Goal: Manage account settings

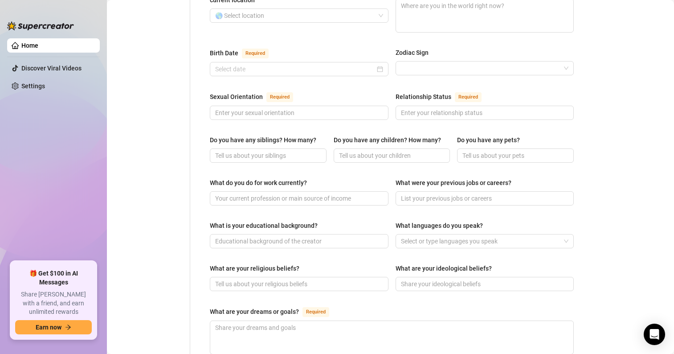
scroll to position [89, 0]
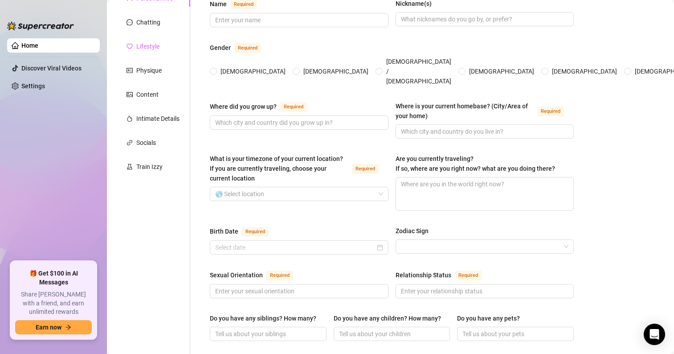
click at [155, 39] on div "Lifestyle" at bounding box center [153, 46] width 74 height 17
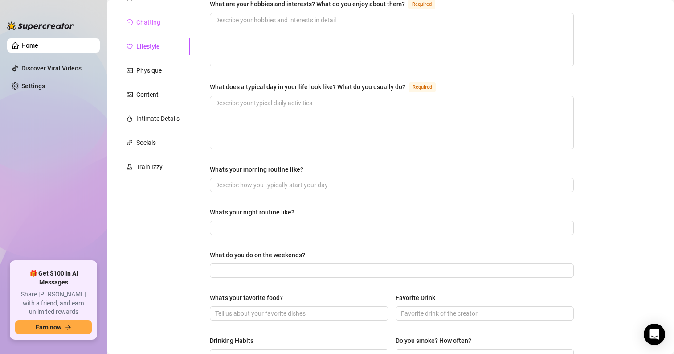
click at [156, 30] on div "Chatting" at bounding box center [153, 22] width 74 height 17
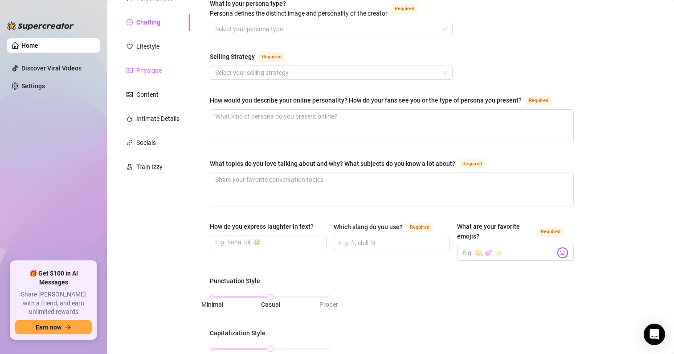
drag, startPoint x: 153, startPoint y: 56, endPoint x: 151, endPoint y: 76, distance: 20.1
click at [151, 71] on div "Personal Info Chatting Lifestyle Physique Content Intimate Details Socials Trai…" at bounding box center [153, 332] width 74 height 684
click at [150, 81] on div "Personal Info Chatting Lifestyle Physique Content Intimate Details Socials Trai…" at bounding box center [153, 332] width 74 height 684
click at [151, 69] on div "Physique" at bounding box center [148, 70] width 25 height 10
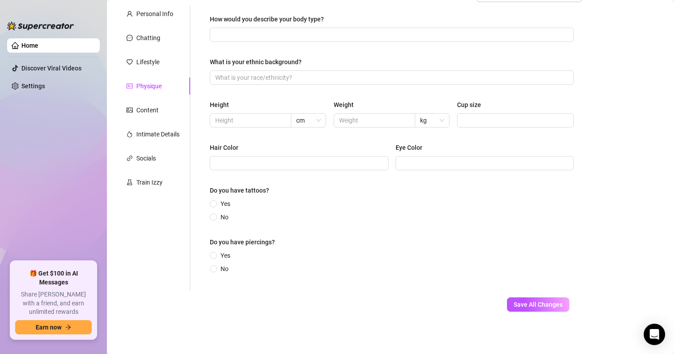
scroll to position [74, 0]
click at [151, 94] on div "Personal Info Chatting Lifestyle Physique Content Intimate Details Socials Trai…" at bounding box center [153, 147] width 74 height 285
click at [150, 123] on div "Personal Info Chatting Lifestyle Physique Content Intimate Details Socials Trai…" at bounding box center [153, 147] width 74 height 285
click at [150, 137] on div "Intimate Details" at bounding box center [157, 134] width 43 height 10
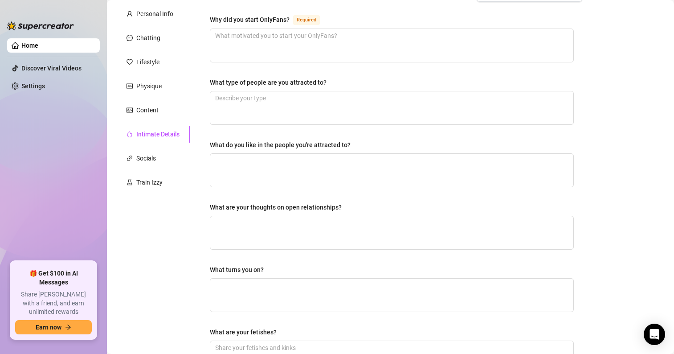
click at [150, 149] on div "Personal Info Chatting Lifestyle Physique Content Intimate Details Socials Trai…" at bounding box center [153, 229] width 74 height 448
click at [150, 154] on div "Socials" at bounding box center [146, 158] width 20 height 10
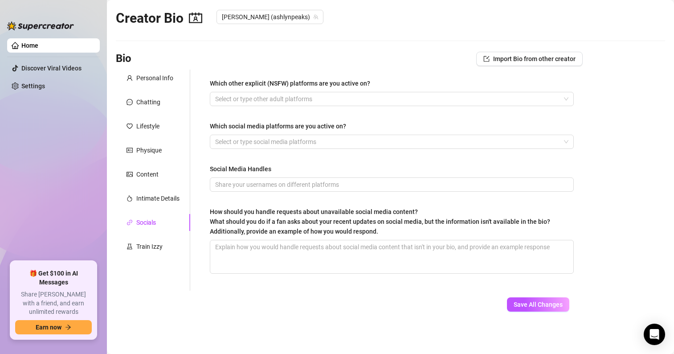
scroll to position [9, 0]
click at [38, 43] on link "Home" at bounding box center [29, 45] width 17 height 7
